Goal: Task Accomplishment & Management: Complete application form

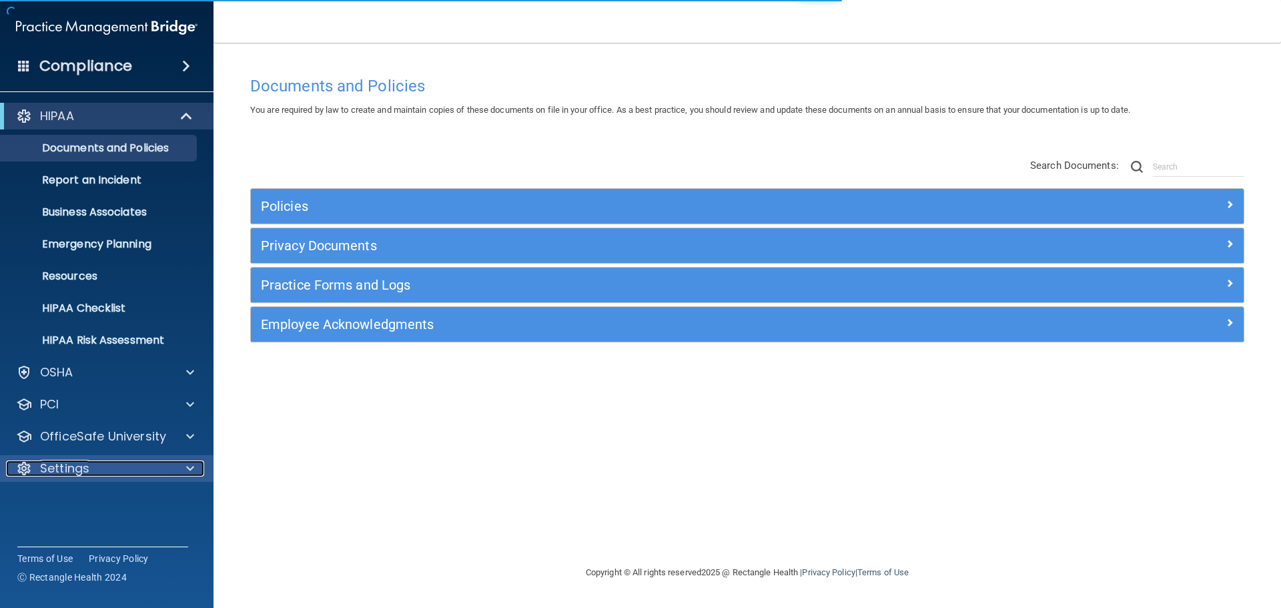
click at [85, 462] on p "Settings" at bounding box center [64, 468] width 49 height 16
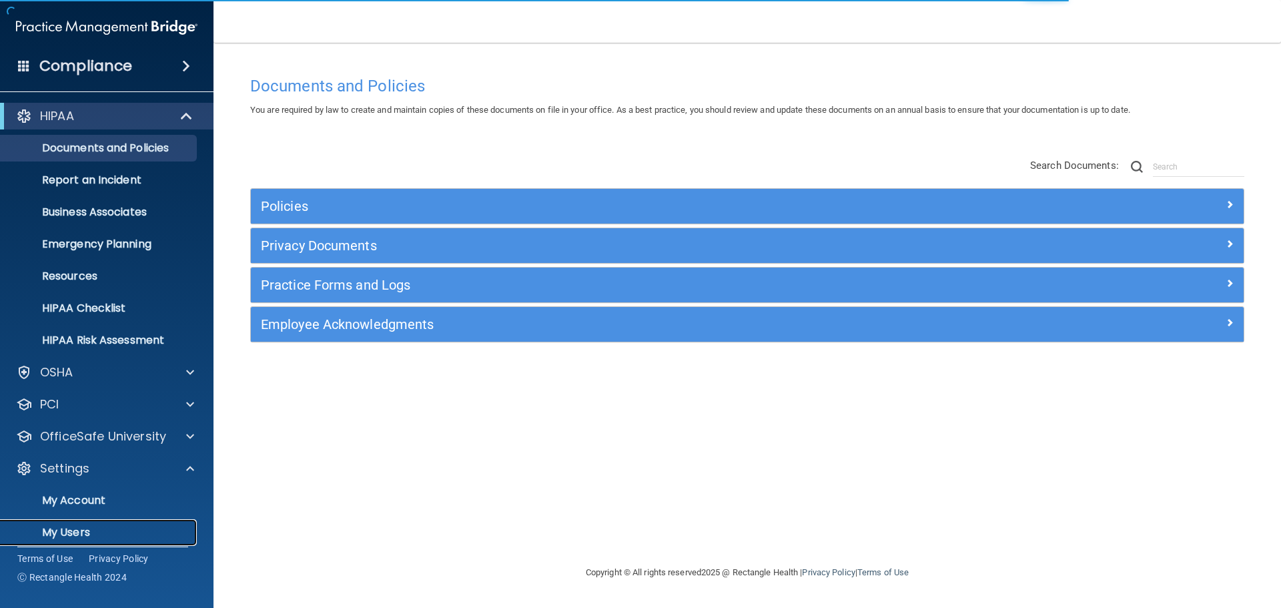
click at [71, 530] on p "My Users" at bounding box center [100, 532] width 182 height 13
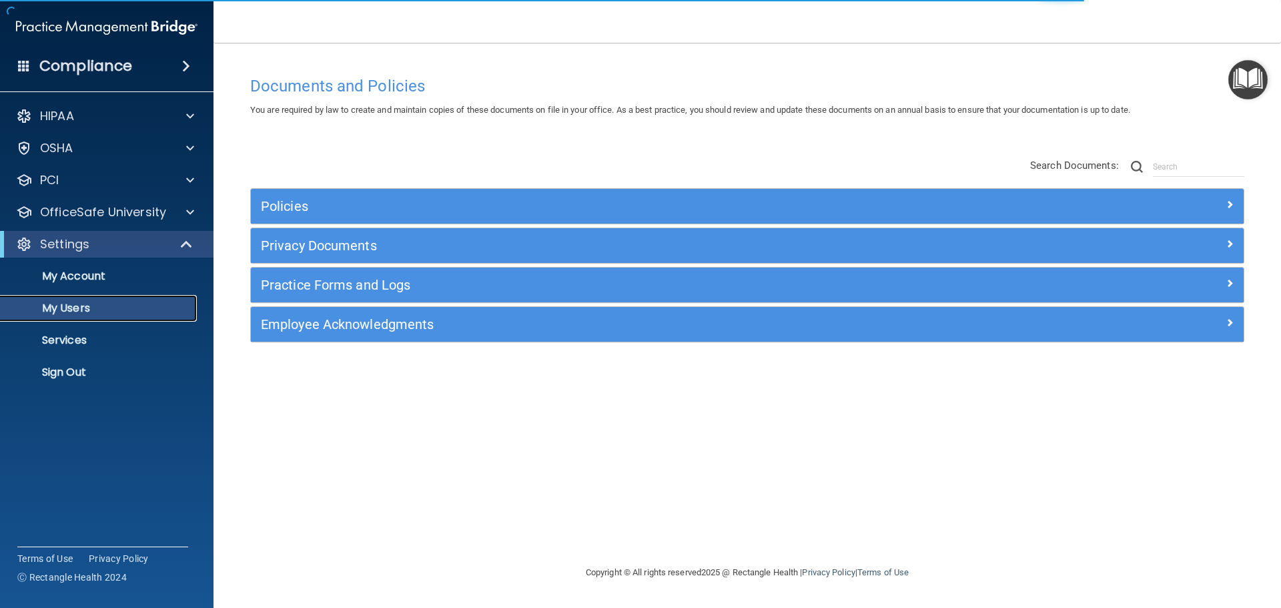
select select "20"
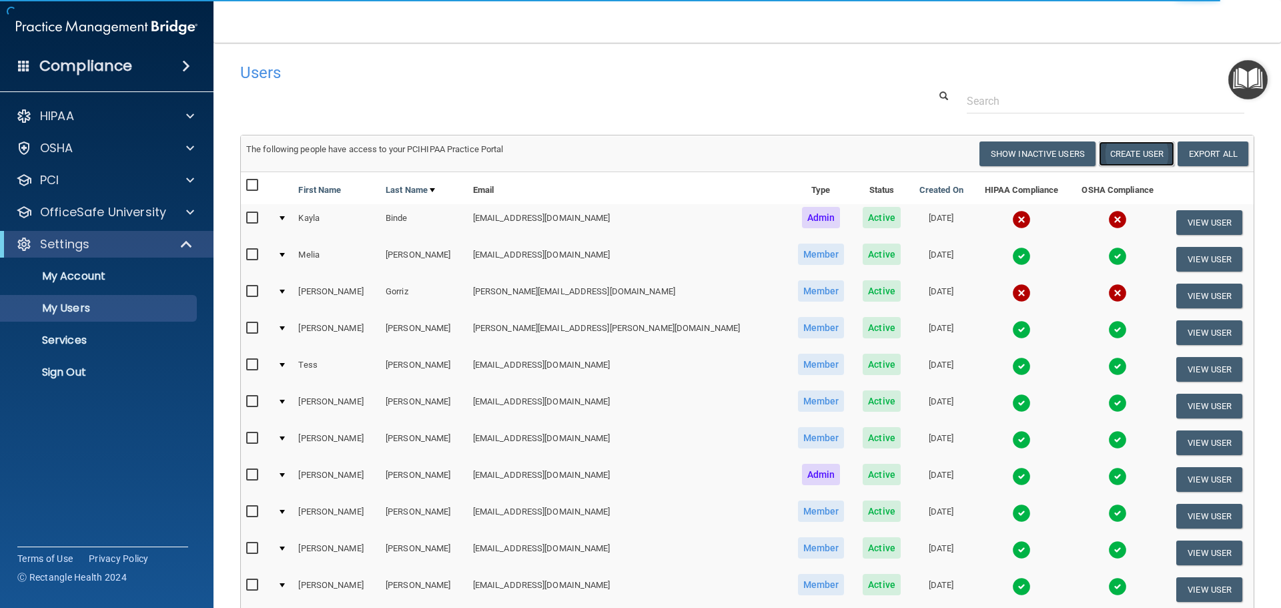
click at [1116, 153] on button "Create User" at bounding box center [1136, 153] width 75 height 25
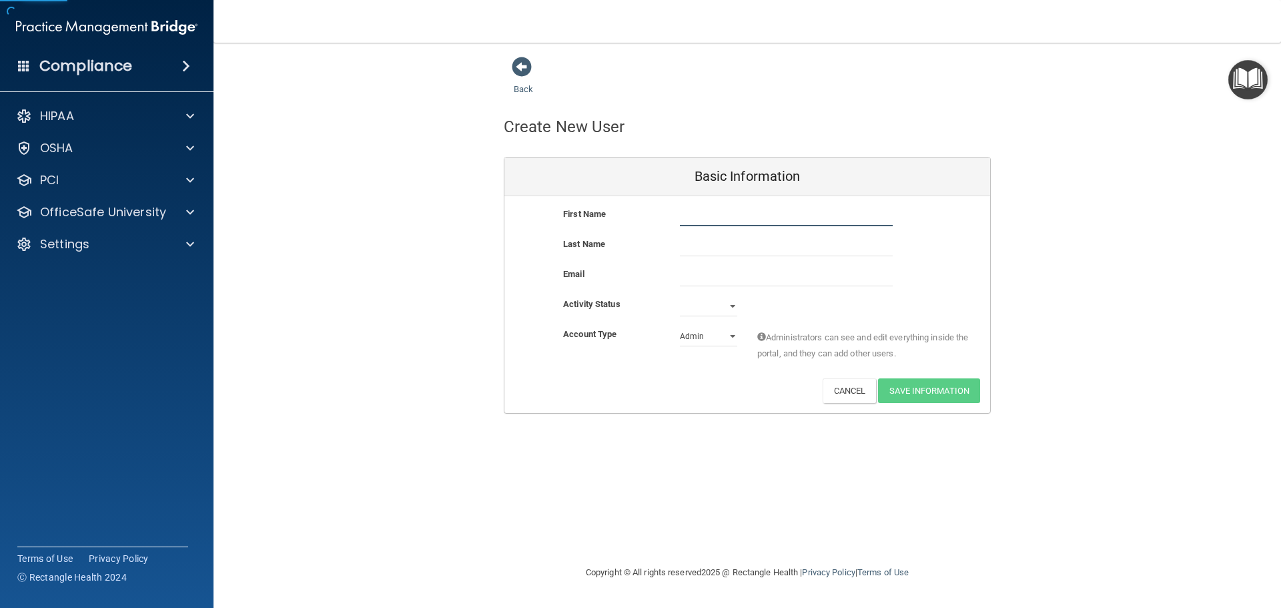
click at [735, 210] on input "text" at bounding box center [786, 216] width 213 height 20
type input "Mya"
type input "[PERSON_NAME]"
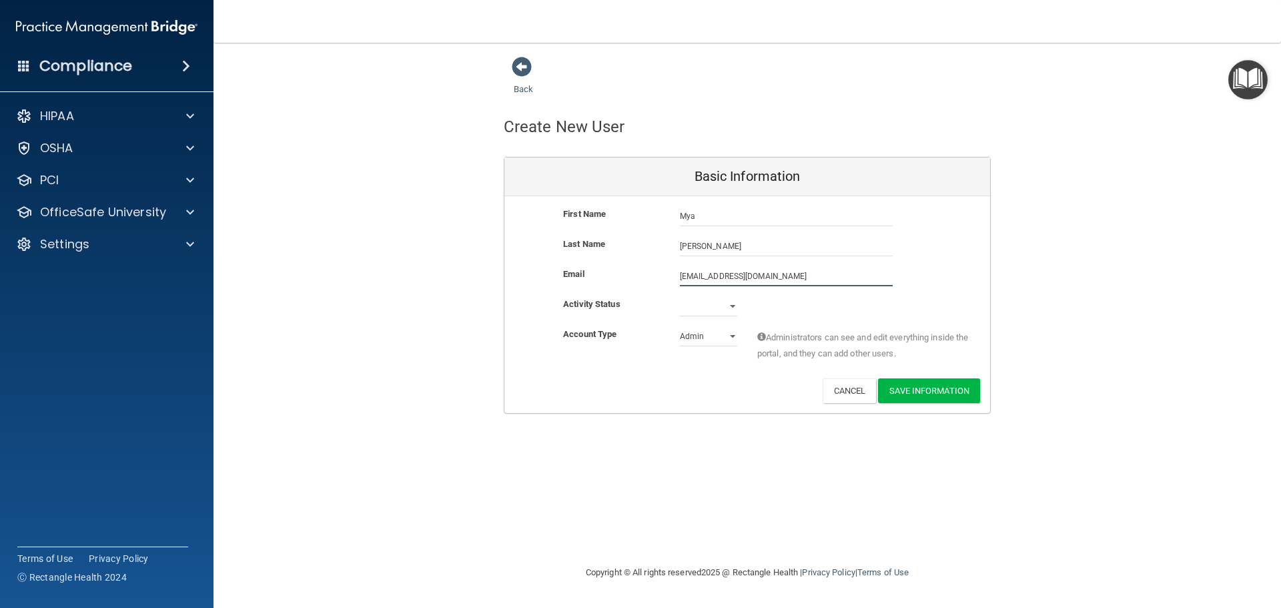
type input "[EMAIL_ADDRESS][DOMAIN_NAME]"
click at [721, 312] on select "Active Inactive" at bounding box center [708, 306] width 57 height 20
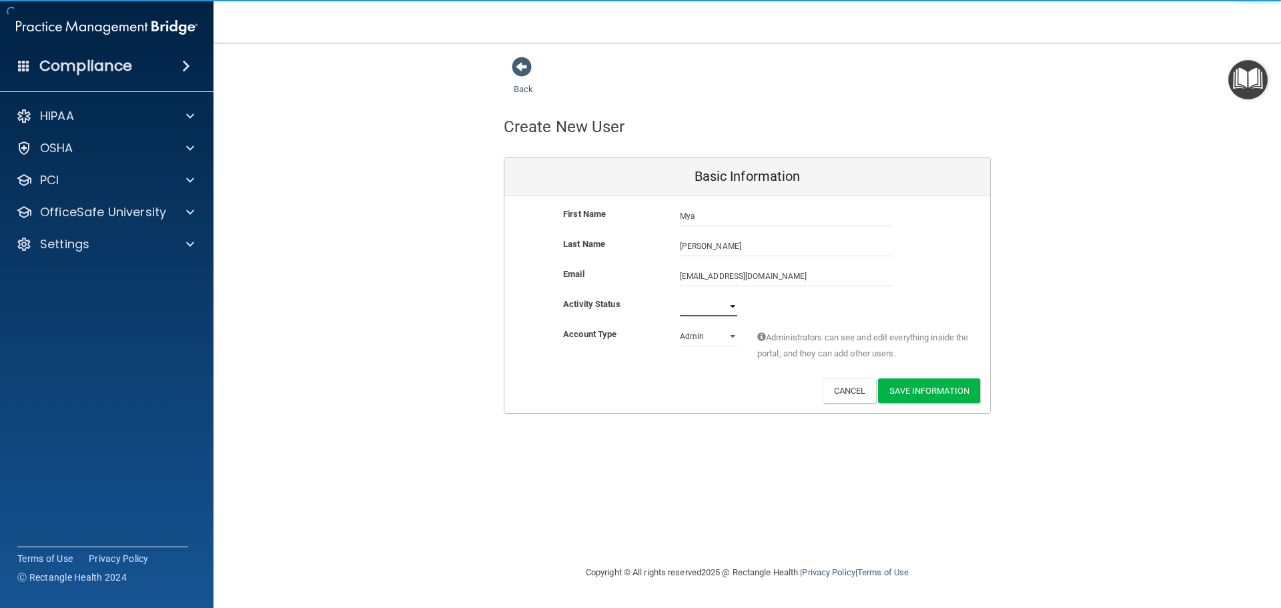
select select "active"
click at [680, 296] on select "Active Inactive" at bounding box center [708, 306] width 57 height 20
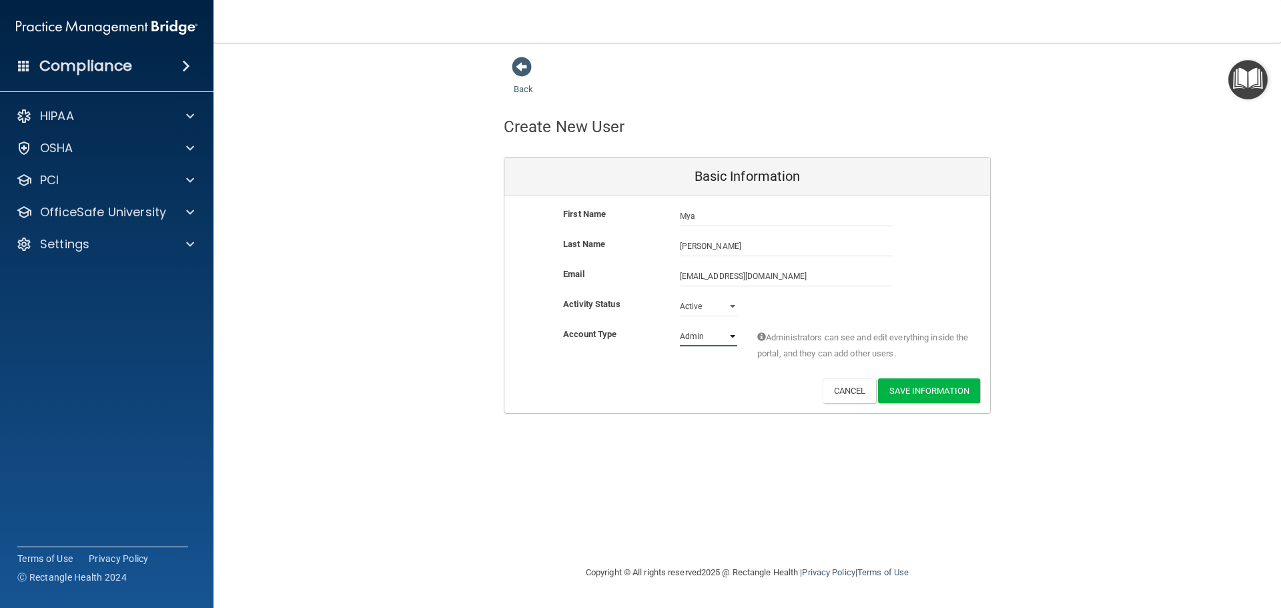
click at [713, 338] on select "Admin Member" at bounding box center [708, 336] width 57 height 20
select select "practice_member"
click at [680, 326] on select "Admin Member" at bounding box center [708, 336] width 57 height 20
click at [941, 389] on button "Save Information" at bounding box center [929, 390] width 102 height 25
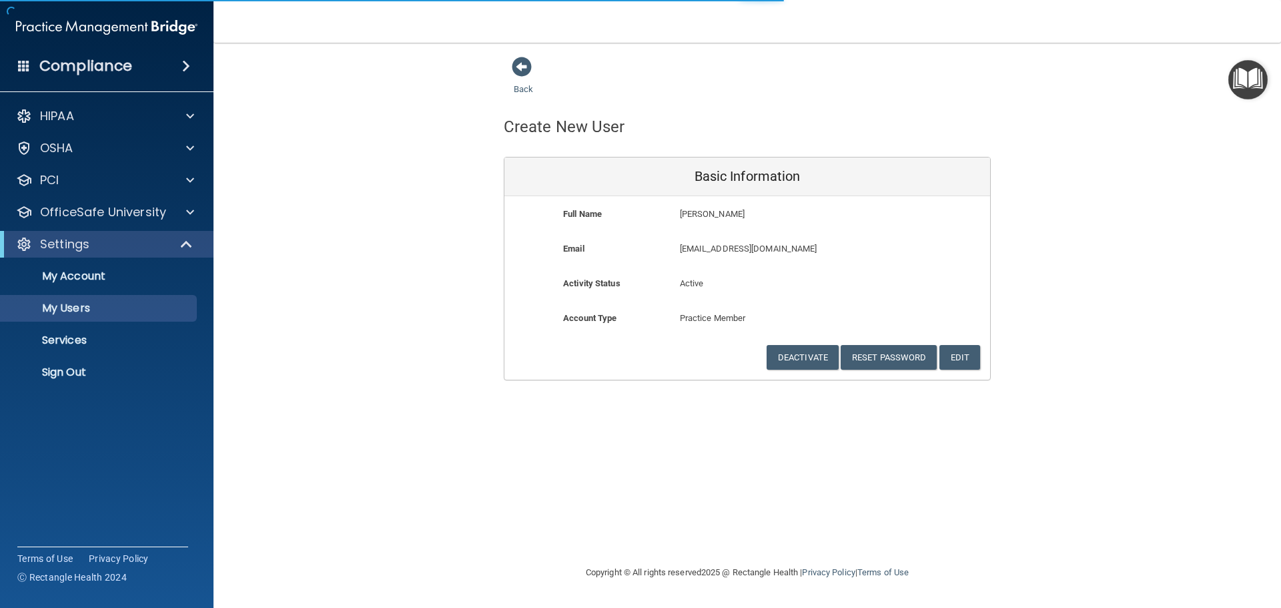
select select "20"
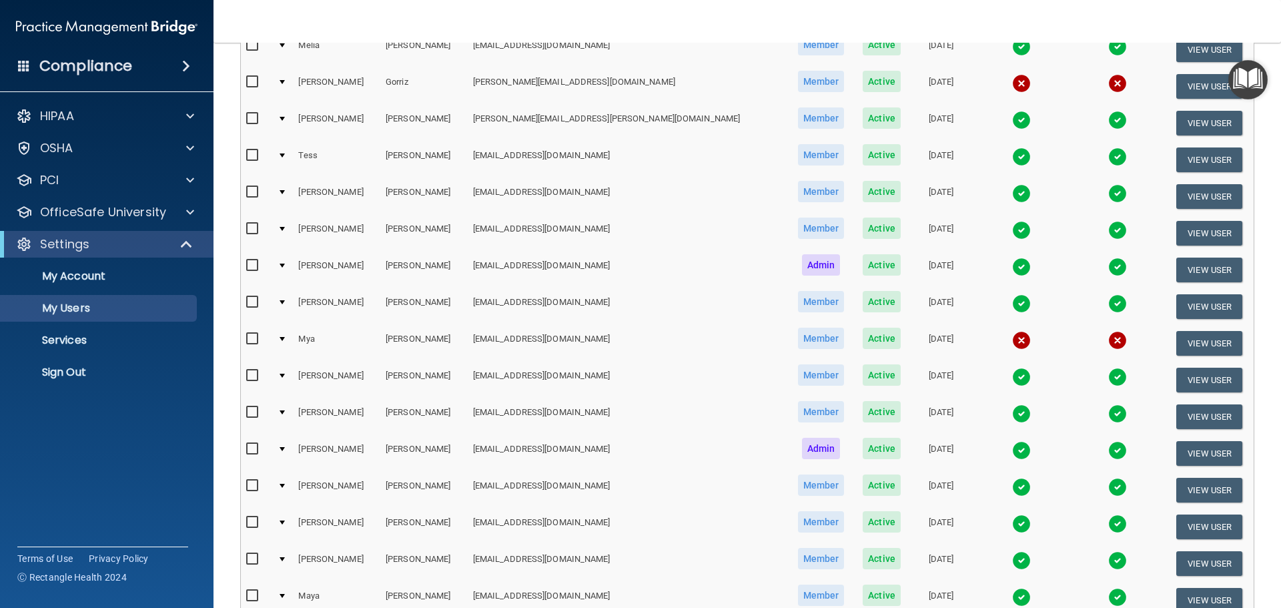
scroll to position [267, 0]
